Goal: Navigation & Orientation: Find specific page/section

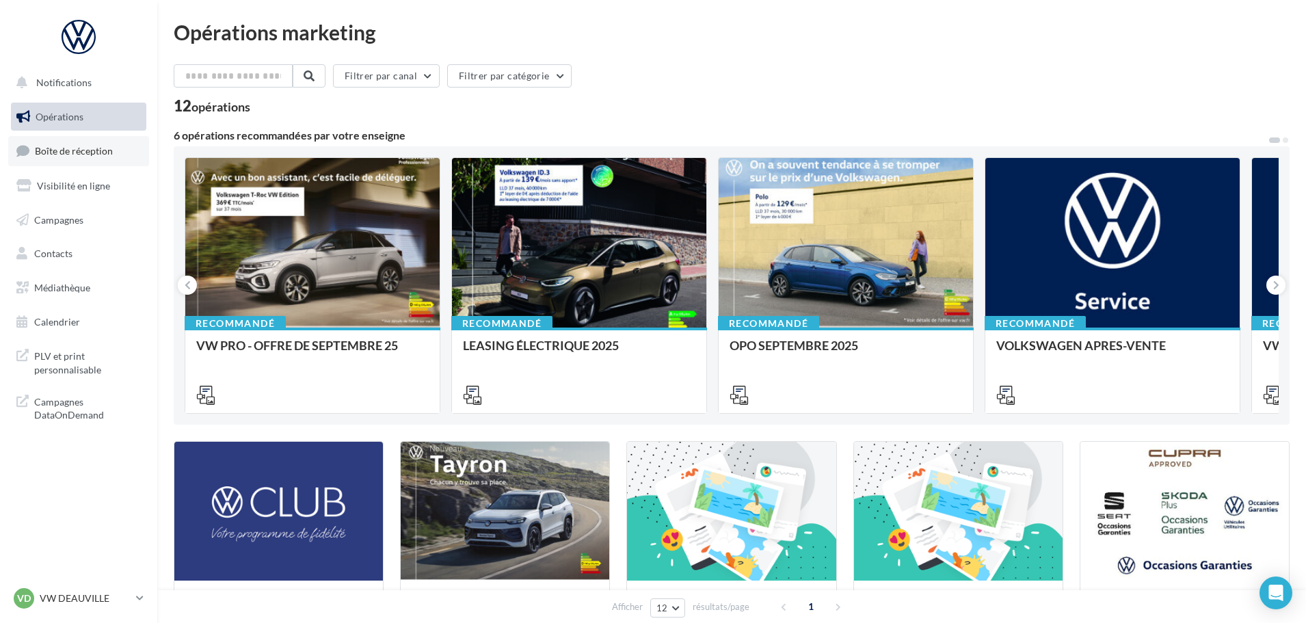
click at [98, 156] on span "Boîte de réception" at bounding box center [74, 151] width 78 height 12
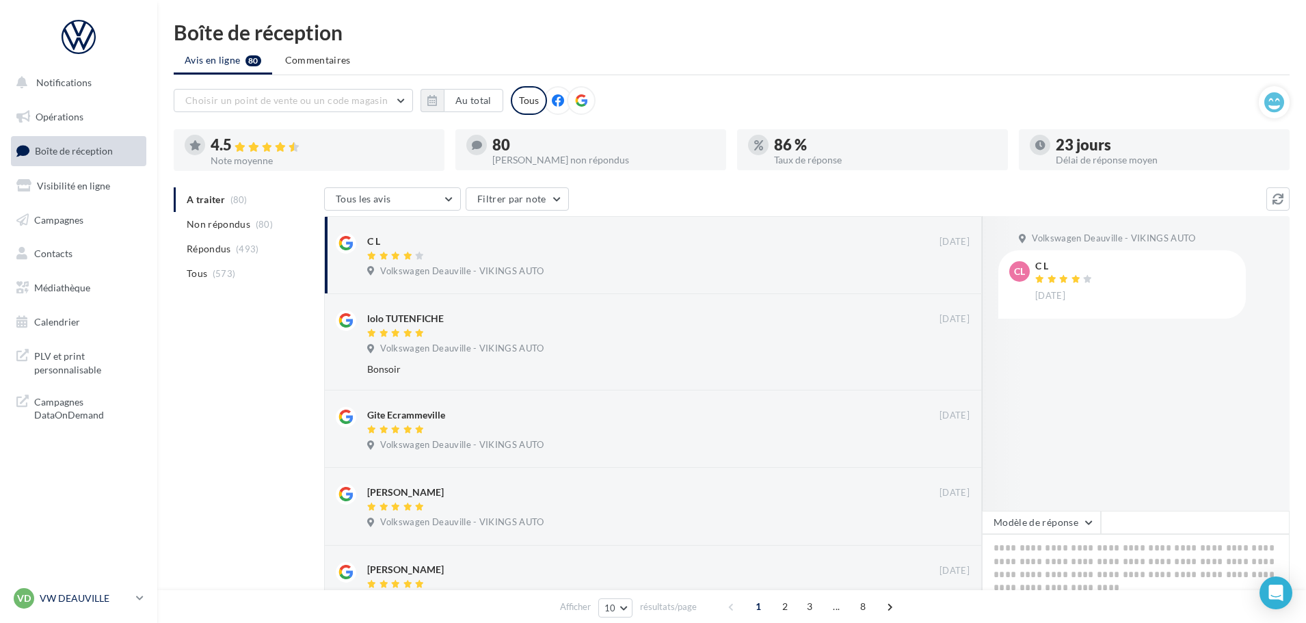
click at [111, 604] on p "VW DEAUVILLE" at bounding box center [85, 598] width 91 height 14
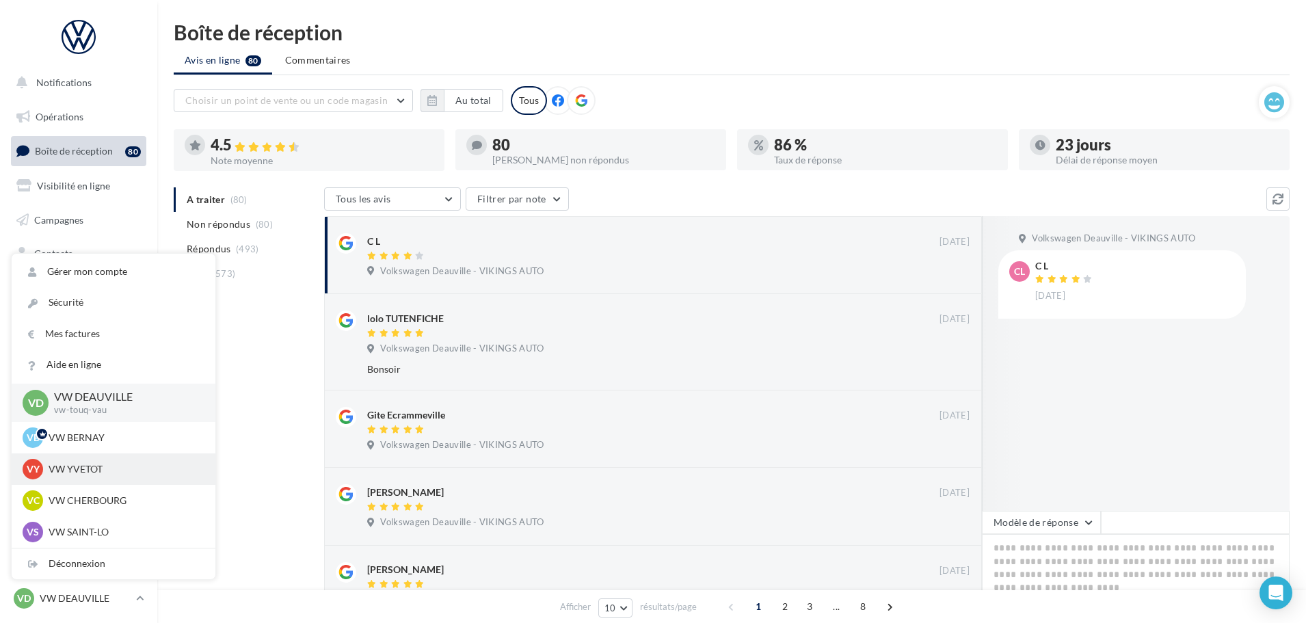
scroll to position [68, 0]
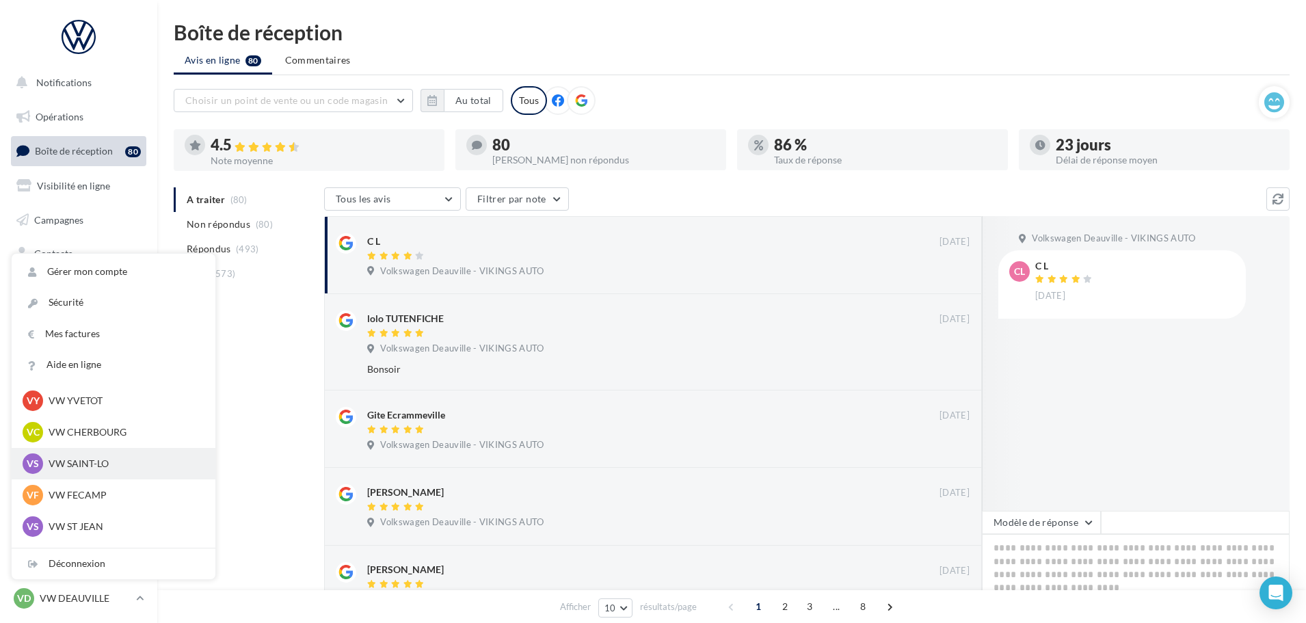
click at [92, 465] on p "VW SAINT-LO" at bounding box center [124, 464] width 150 height 14
